Goal: Task Accomplishment & Management: Complete application form

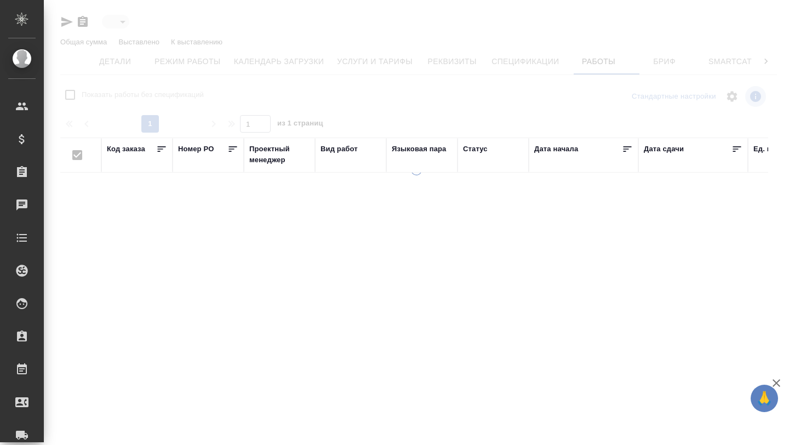
type input "active"
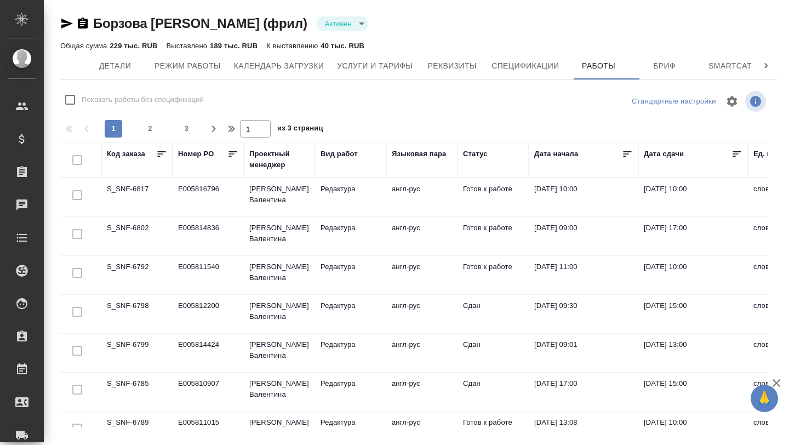
click at [151, 421] on td "S_SNF-6789" at bounding box center [136, 430] width 71 height 38
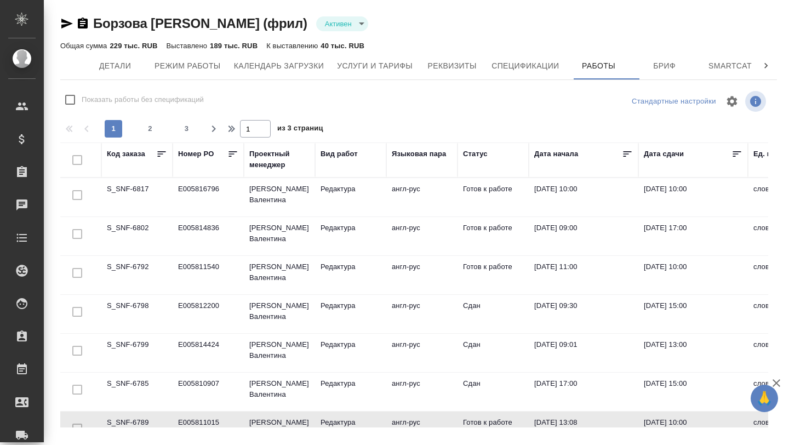
click at [131, 265] on td "S_SNF-6792" at bounding box center [136, 275] width 71 height 38
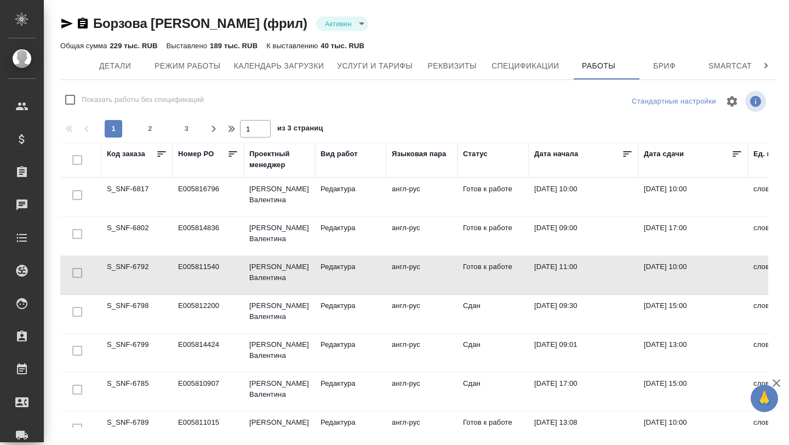
click at [131, 265] on td "S_SNF-6792" at bounding box center [136, 275] width 71 height 38
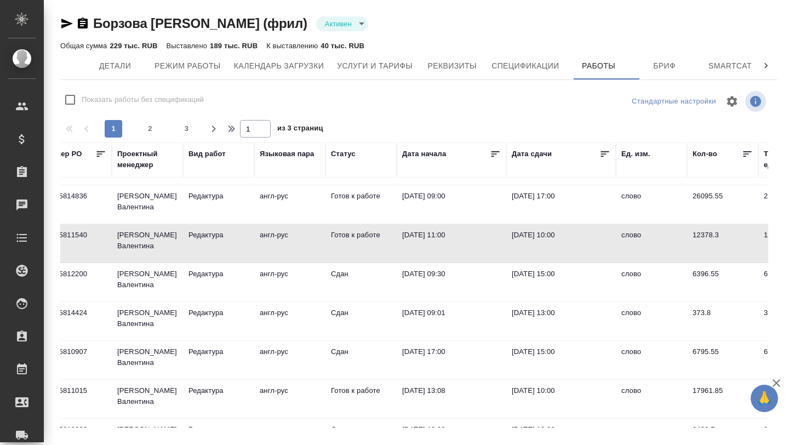
scroll to position [0, 133]
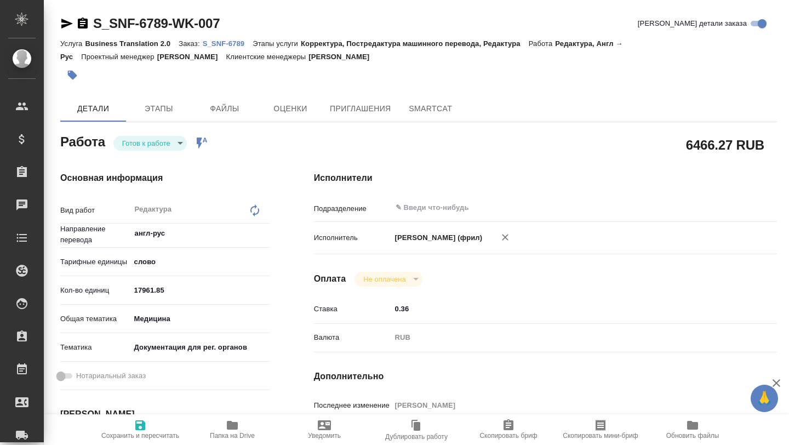
type textarea "x"
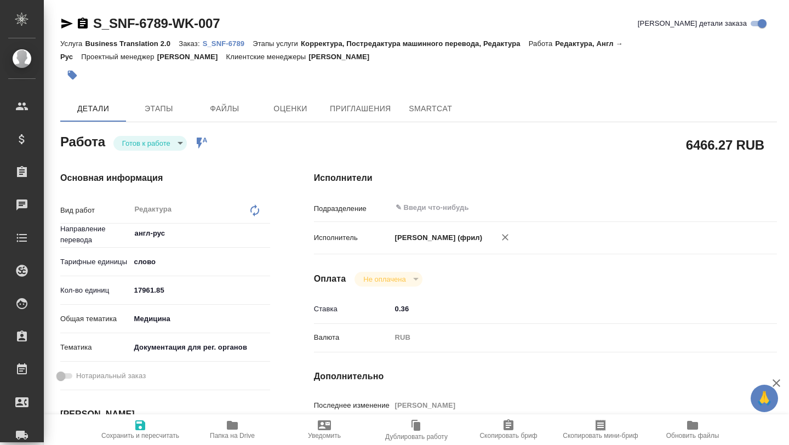
type textarea "x"
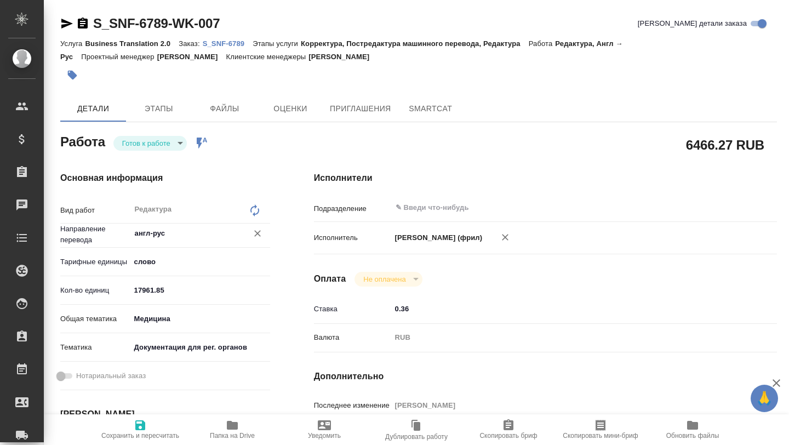
type textarea "x"
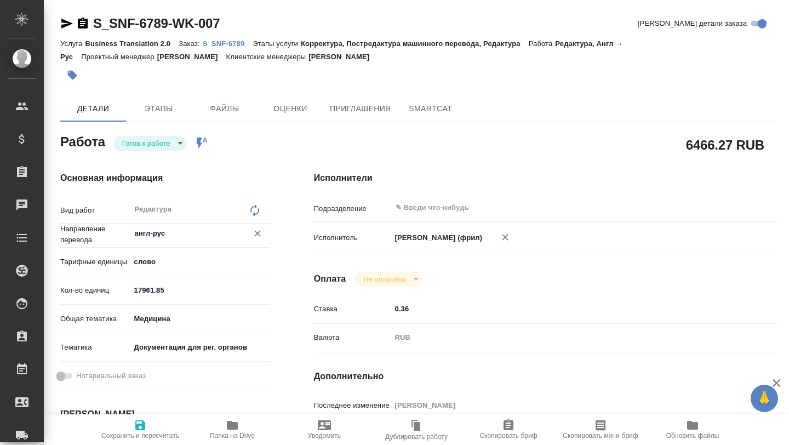
type textarea "x"
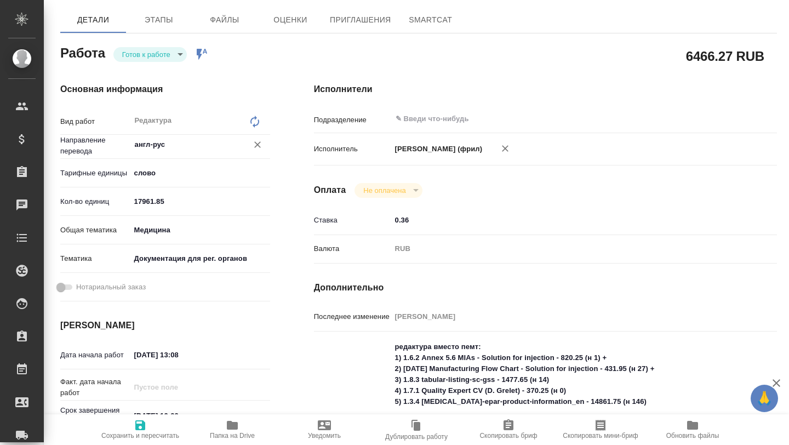
type textarea "x"
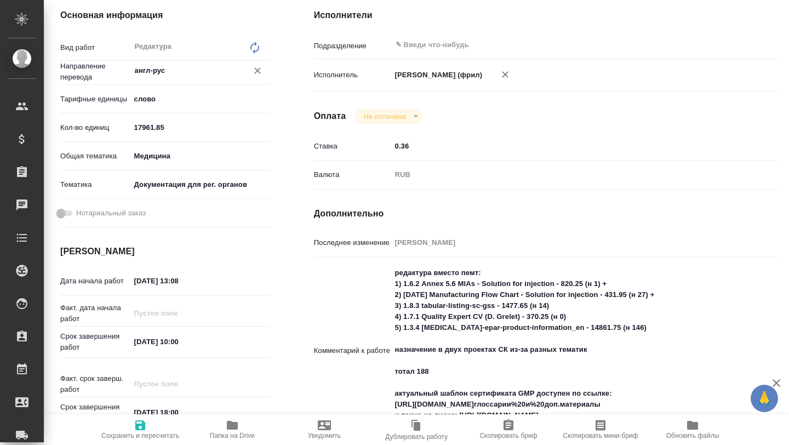
type textarea "x"
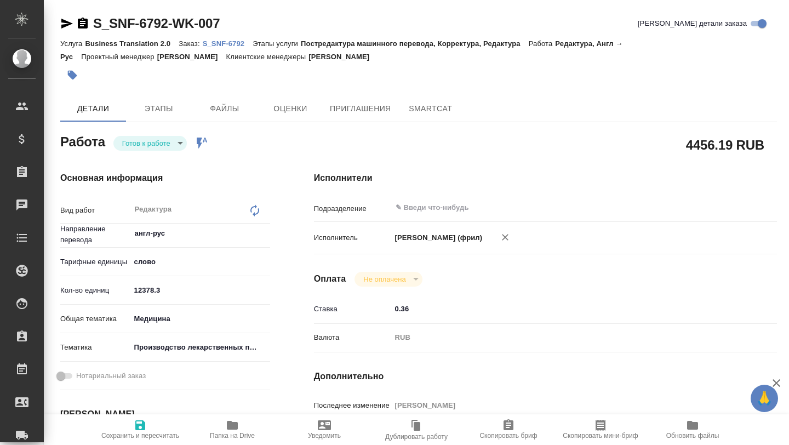
type textarea "x"
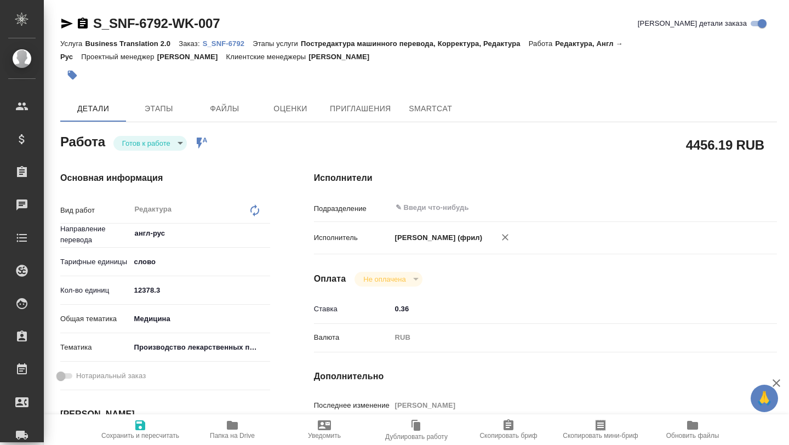
type textarea "x"
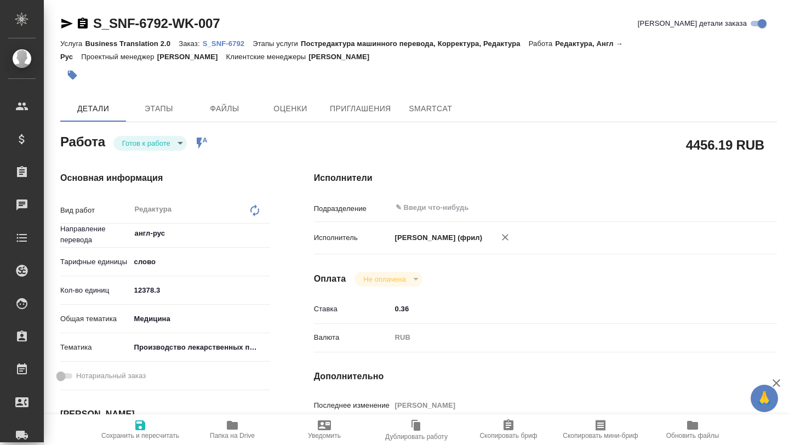
type textarea "x"
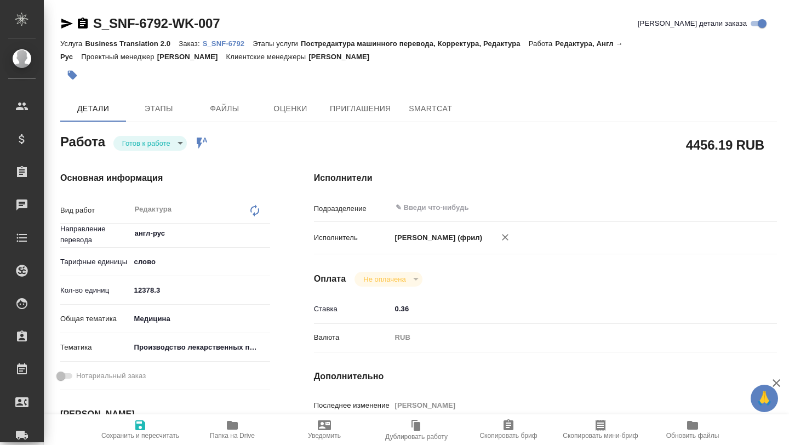
type textarea "x"
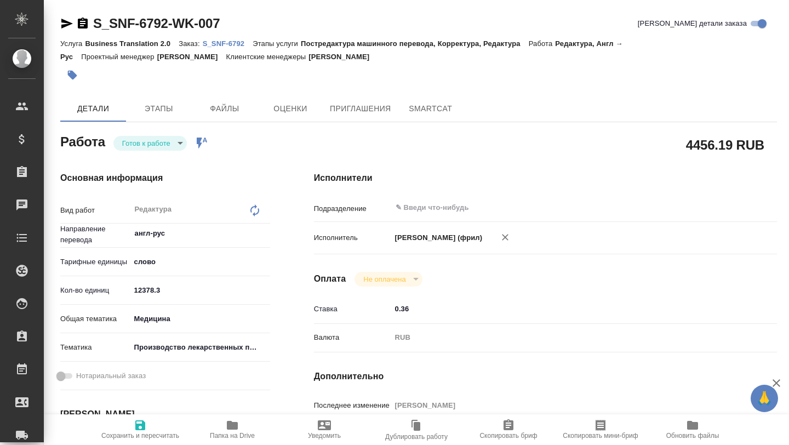
type textarea "x"
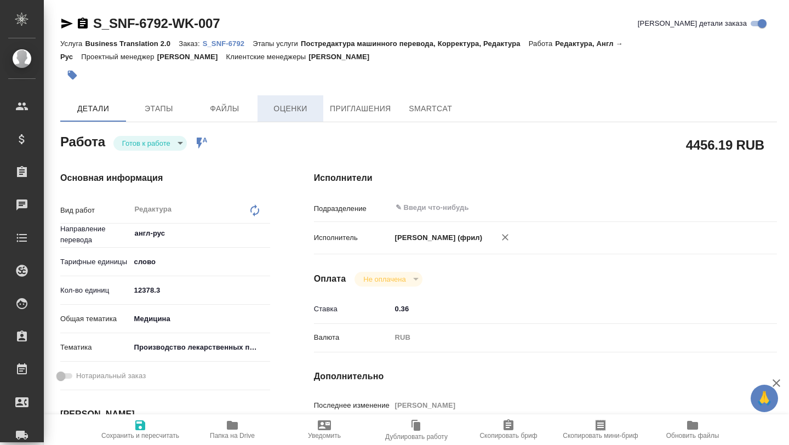
type textarea "x"
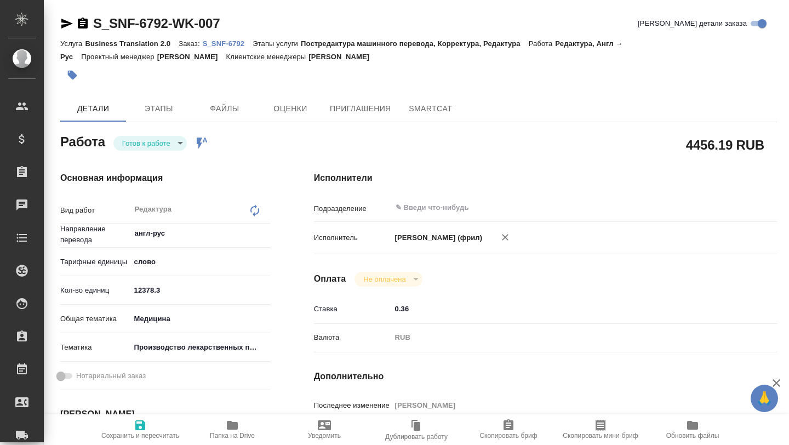
type textarea "x"
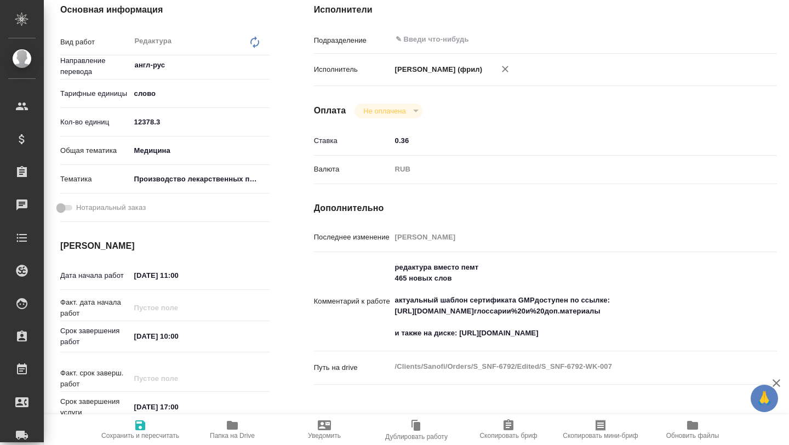
type textarea "x"
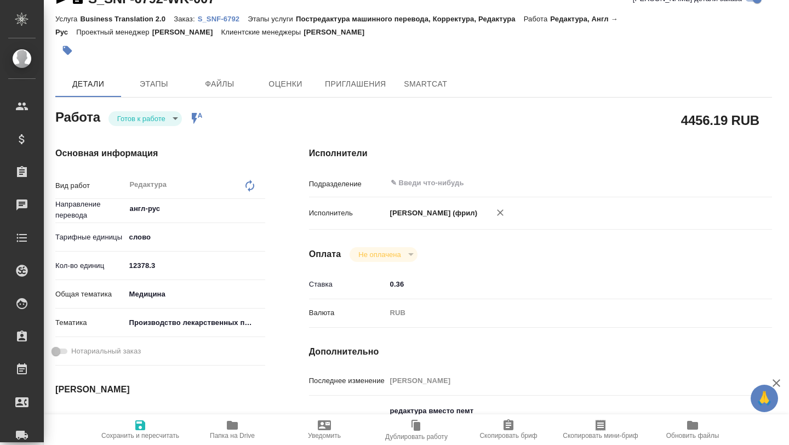
scroll to position [0, 5]
